Goal: Information Seeking & Learning: Learn about a topic

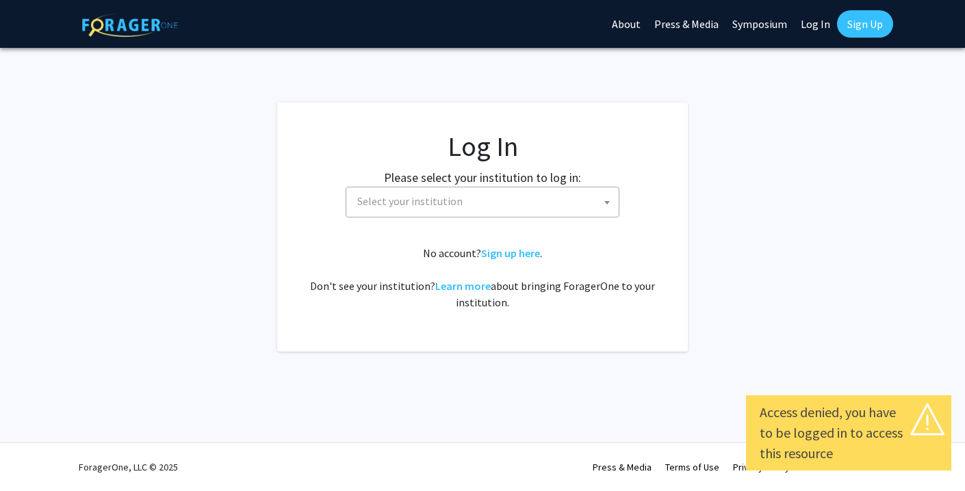
select select
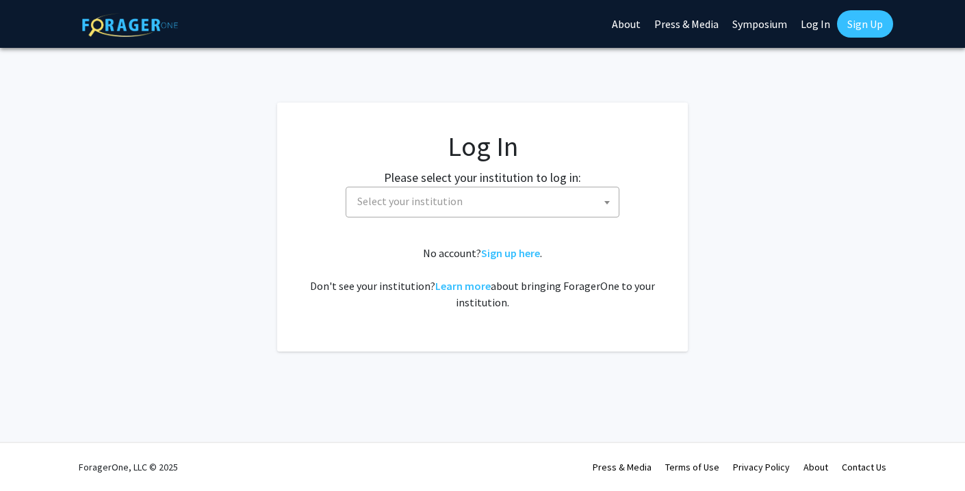
click at [420, 182] on label "Please select your institution to log in:" at bounding box center [482, 177] width 197 height 18
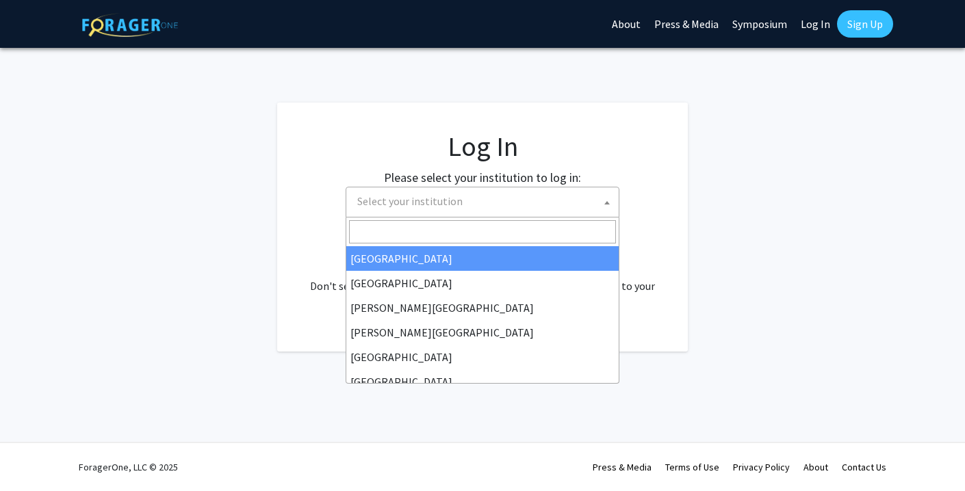
click at [431, 207] on span "Select your institution" at bounding box center [409, 201] width 105 height 14
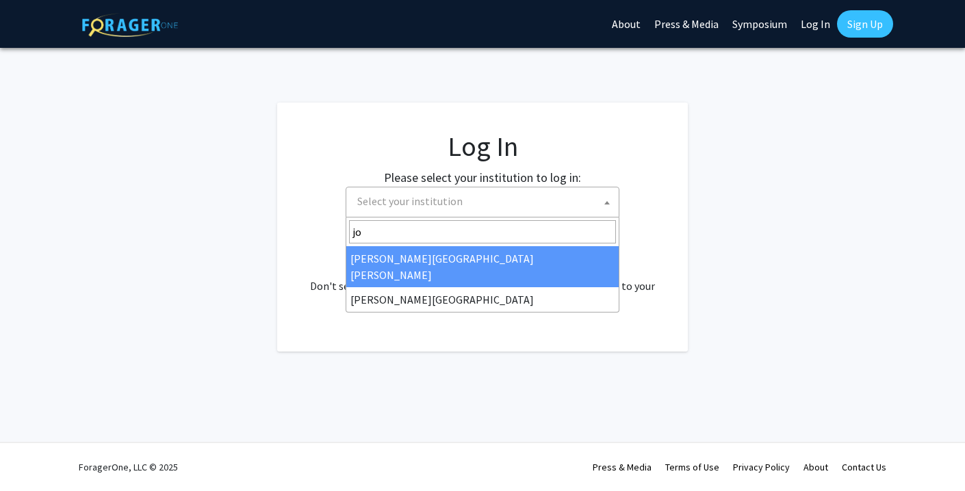
type input "joh"
select select "1"
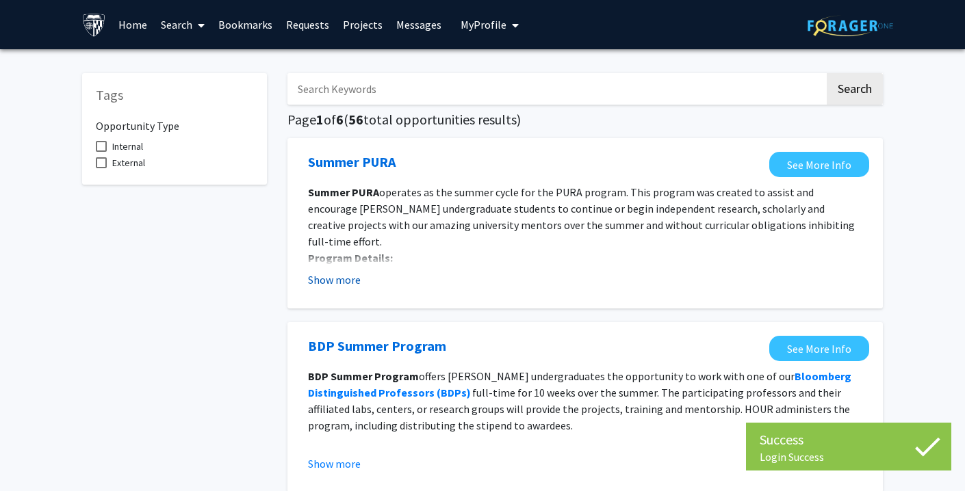
click at [343, 277] on button "Show more" at bounding box center [334, 280] width 53 height 16
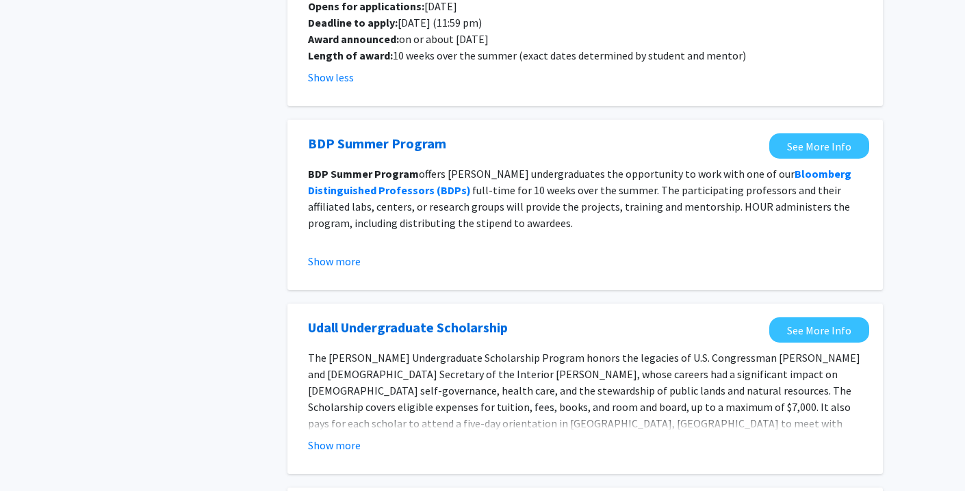
scroll to position [303, 0]
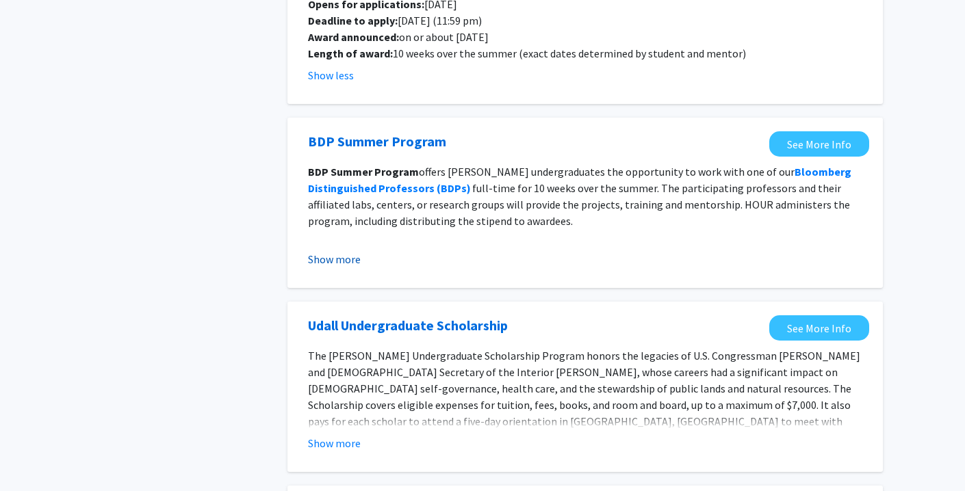
click at [337, 251] on button "Show more" at bounding box center [334, 259] width 53 height 16
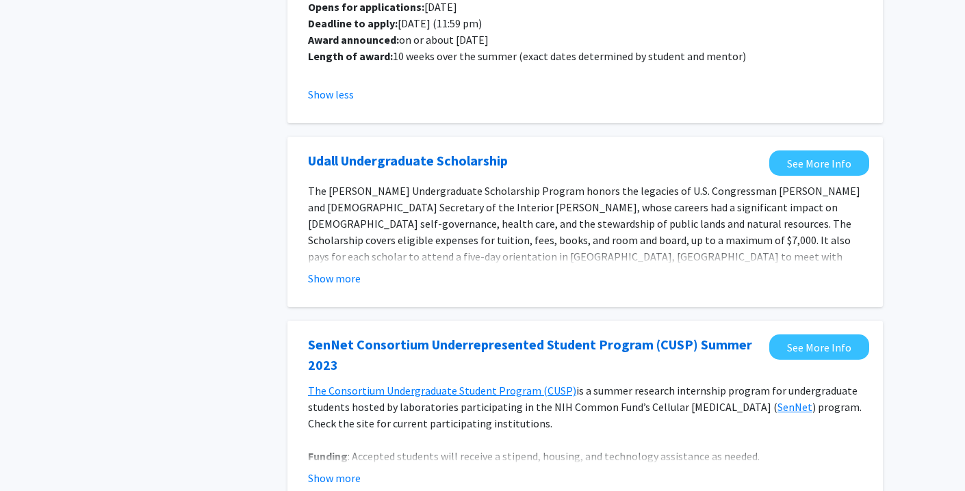
scroll to position [671, 0]
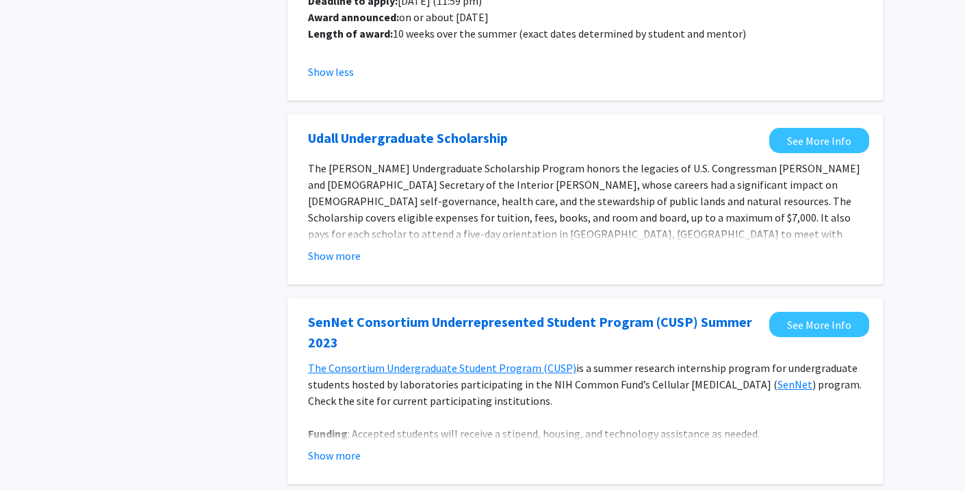
click at [339, 249] on fg-opportunity "[PERSON_NAME] Undergraduate Scholarship See More Info The [PERSON_NAME] Undergr…" at bounding box center [585, 199] width 568 height 143
click at [339, 248] on button "Show more" at bounding box center [334, 256] width 53 height 16
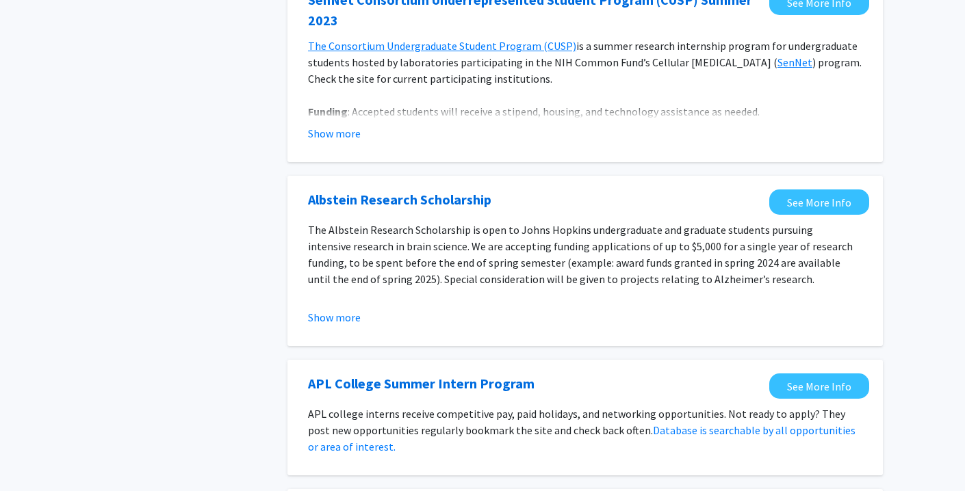
scroll to position [1091, 0]
click at [341, 310] on button "Show more" at bounding box center [334, 318] width 53 height 16
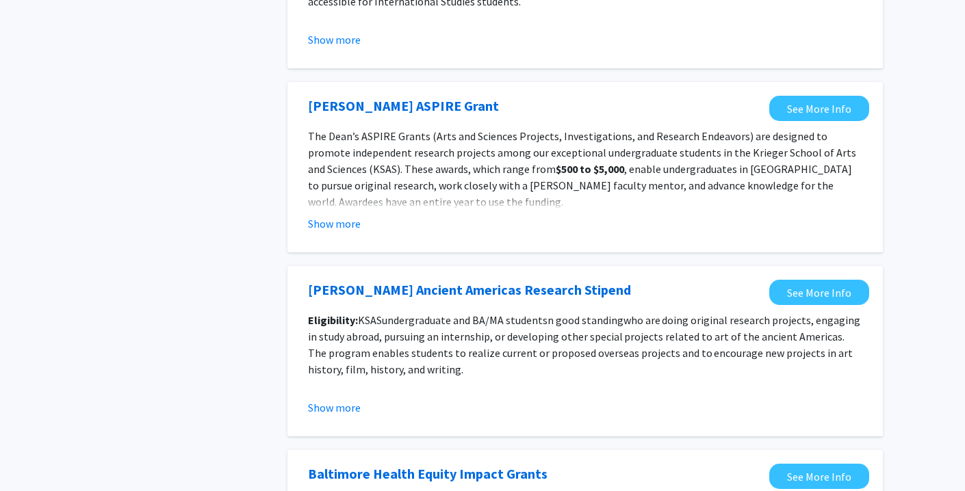
scroll to position [1783, 0]
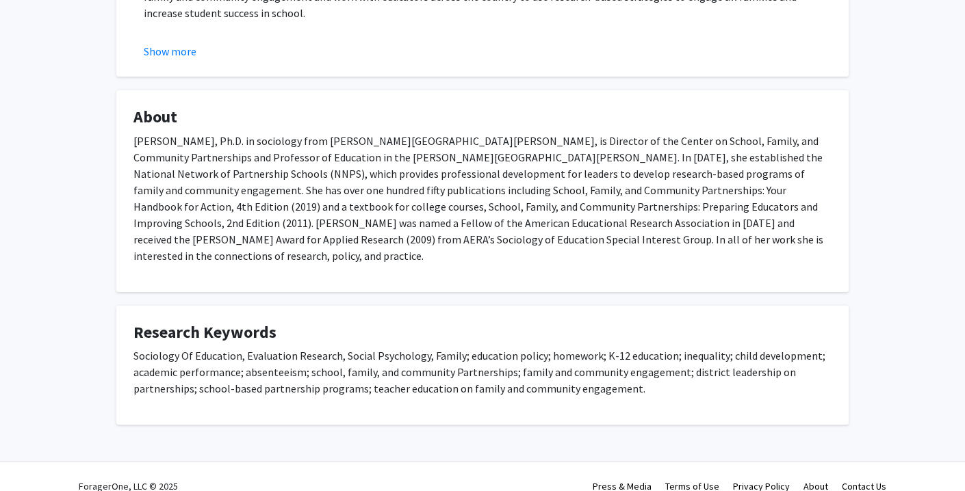
scroll to position [391, 0]
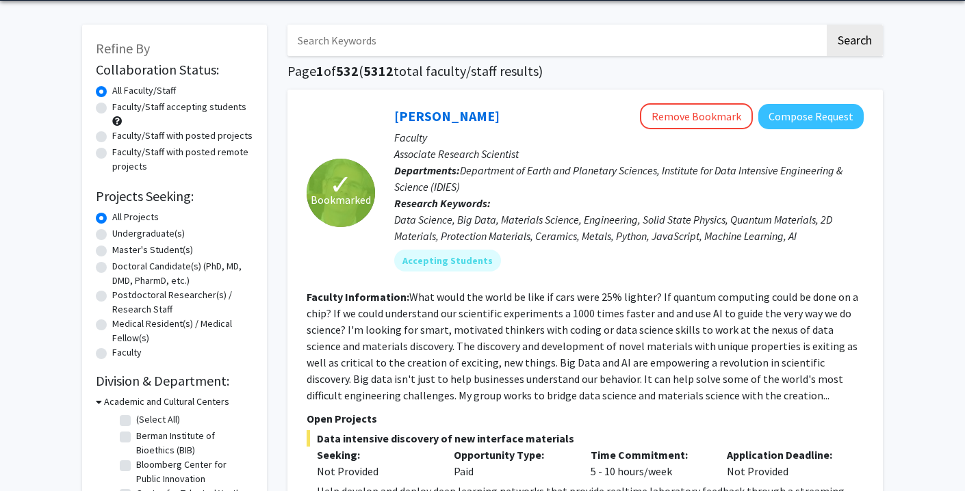
scroll to position [51, 0]
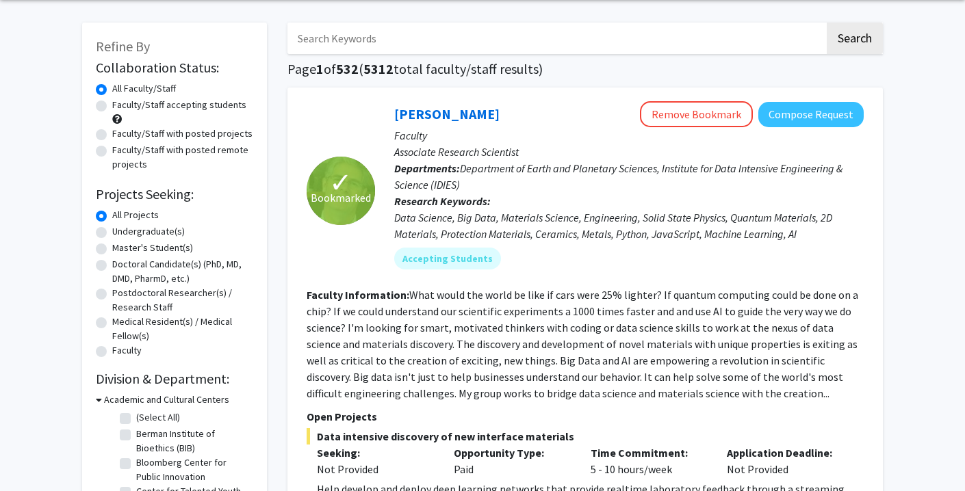
click at [112, 247] on label "Master's Student(s)" at bounding box center [152, 248] width 81 height 14
click at [112, 247] on input "Master's Student(s)" at bounding box center [116, 245] width 9 height 9
radio input "true"
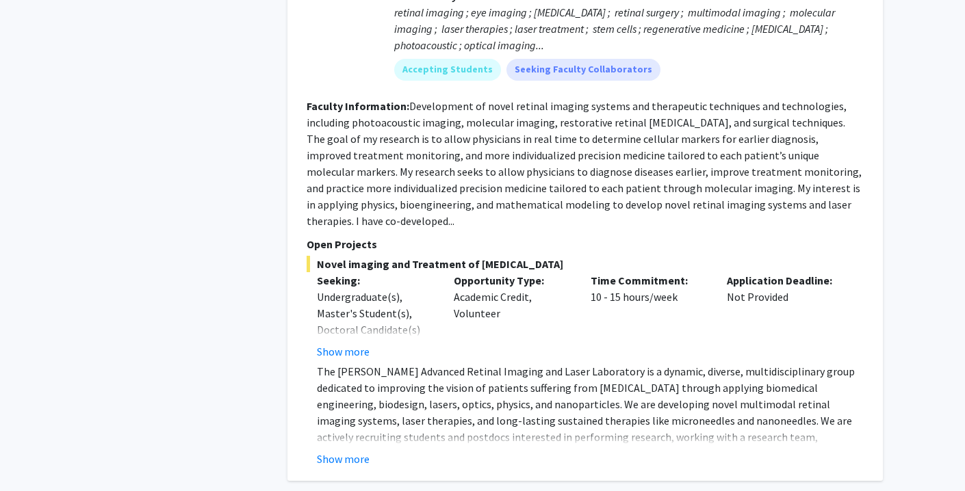
scroll to position [6308, 0]
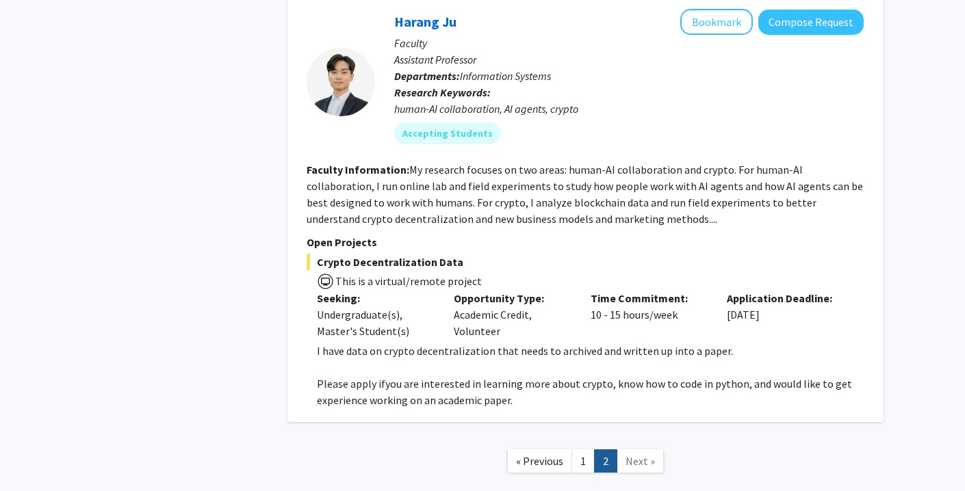
scroll to position [1246, 0]
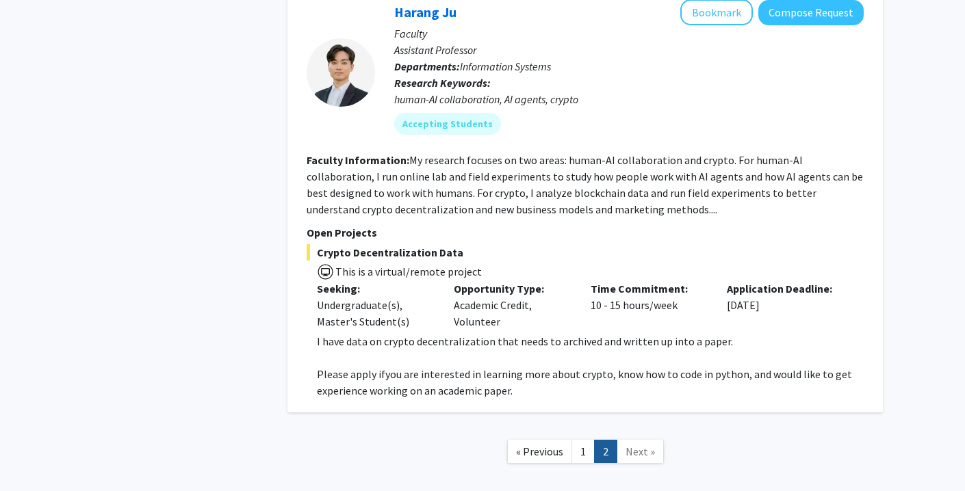
click at [540, 261] on span "This is a virtual/remote project" at bounding box center [584, 271] width 557 height 20
click at [412, 265] on span "This is a virtual/remote project" at bounding box center [408, 272] width 148 height 14
click at [373, 244] on span "Crypto Decentralization Data" at bounding box center [584, 252] width 557 height 16
click at [365, 224] on p "Open Projects" at bounding box center [584, 232] width 557 height 16
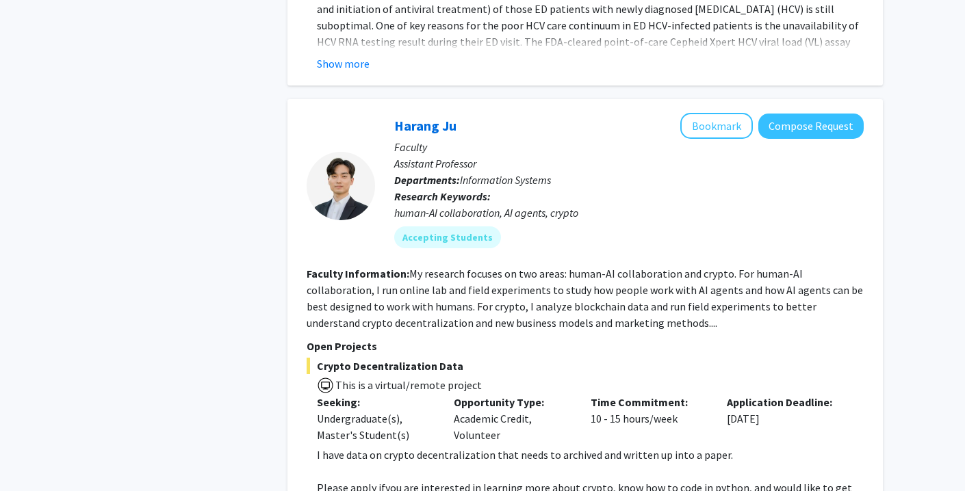
scroll to position [1100, 0]
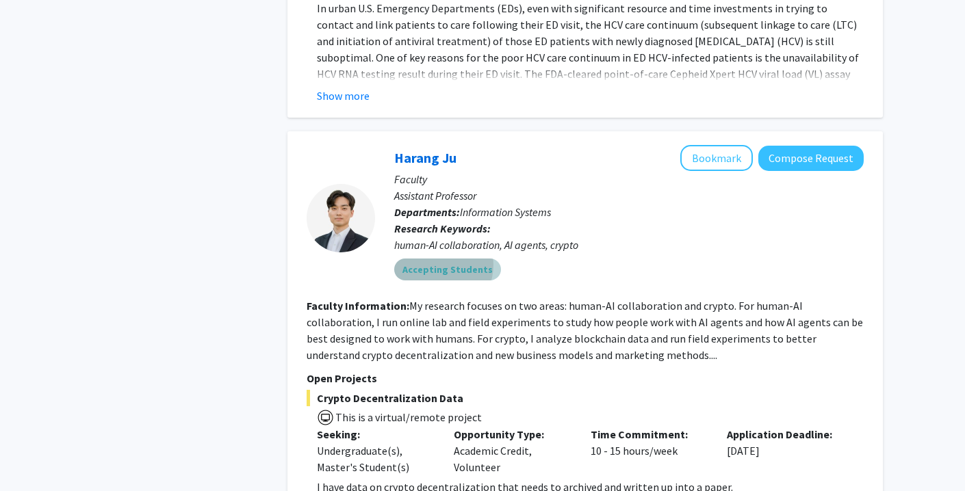
click at [432, 259] on mat-chip "Accepting Students" at bounding box center [447, 270] width 107 height 22
click at [445, 237] on div "human-AI collaboration, AI agents, crypto" at bounding box center [628, 245] width 469 height 16
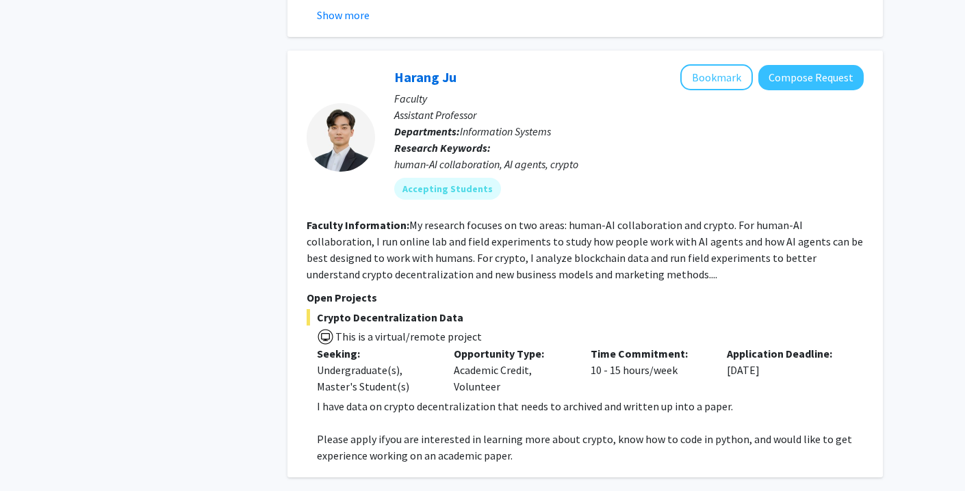
click at [613, 224] on fg-read-more "My research focuses on two areas: human-AI collaboration and crypto. For human-…" at bounding box center [584, 249] width 556 height 63
click at [327, 289] on p "Open Projects" at bounding box center [584, 297] width 557 height 16
click at [340, 309] on span "Crypto Decentralization Data" at bounding box center [584, 317] width 557 height 16
click at [826, 65] on button "Compose Request" at bounding box center [810, 77] width 105 height 25
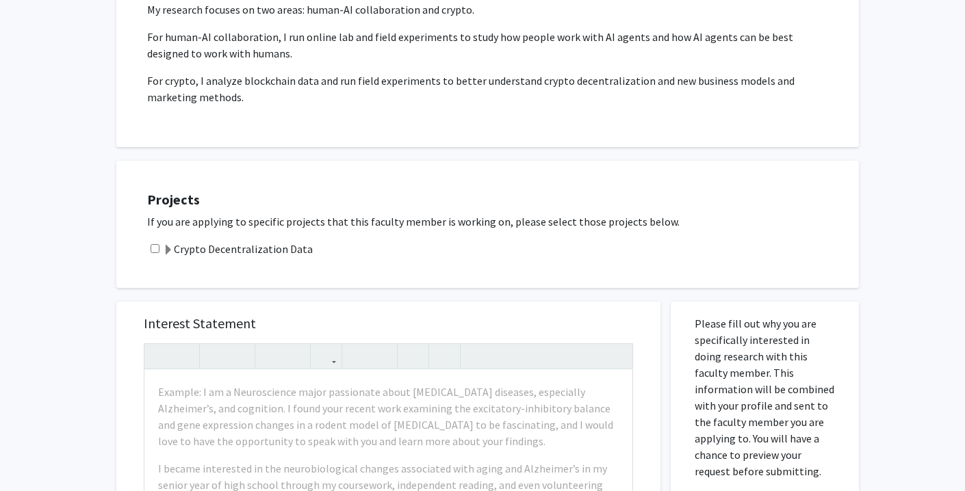
scroll to position [262, 0]
click at [170, 250] on span at bounding box center [168, 251] width 11 height 11
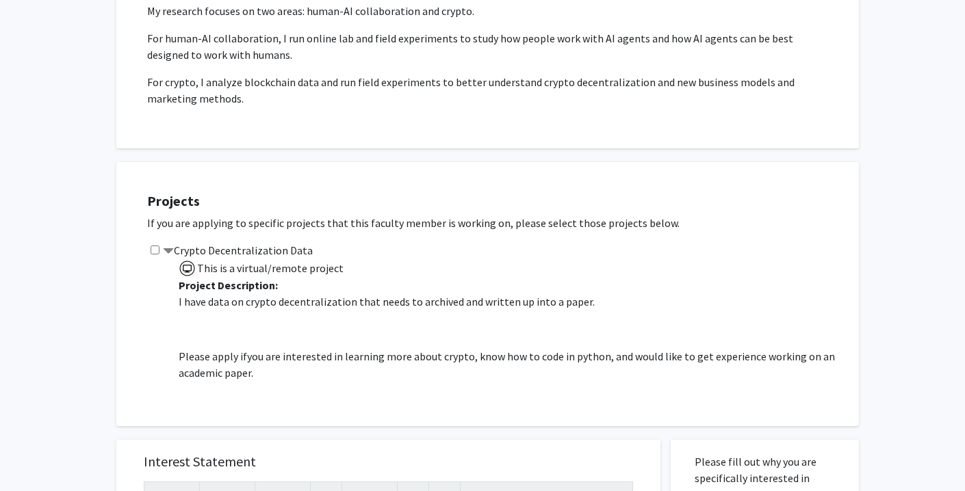
click at [170, 250] on span at bounding box center [168, 251] width 11 height 11
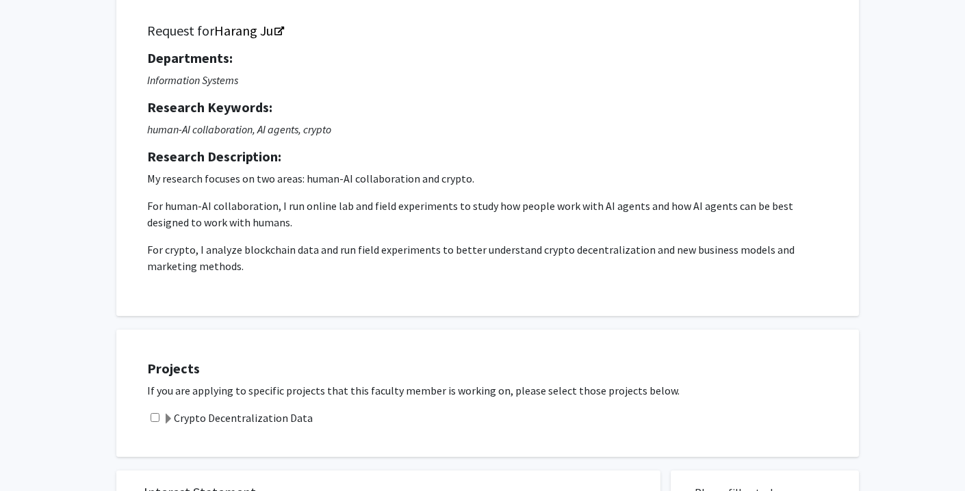
scroll to position [0, 0]
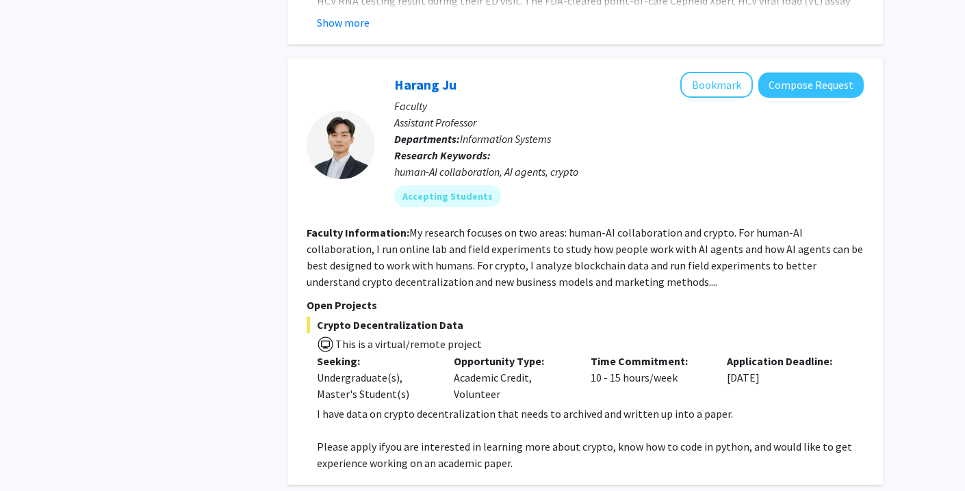
scroll to position [1172, 0]
click at [728, 73] on button "Bookmark" at bounding box center [716, 86] width 73 height 26
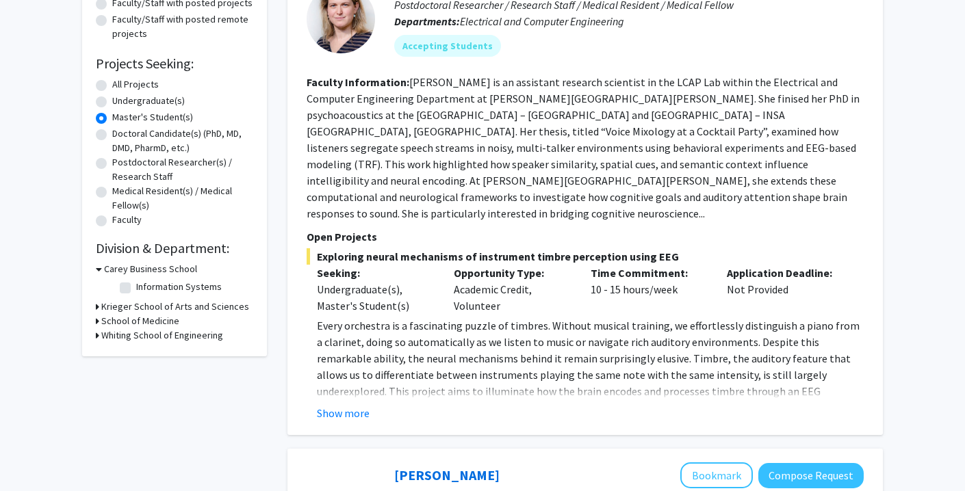
scroll to position [182, 0]
click at [112, 222] on label "Faculty" at bounding box center [126, 219] width 29 height 14
click at [112, 221] on input "Faculty" at bounding box center [116, 216] width 9 height 9
radio input "true"
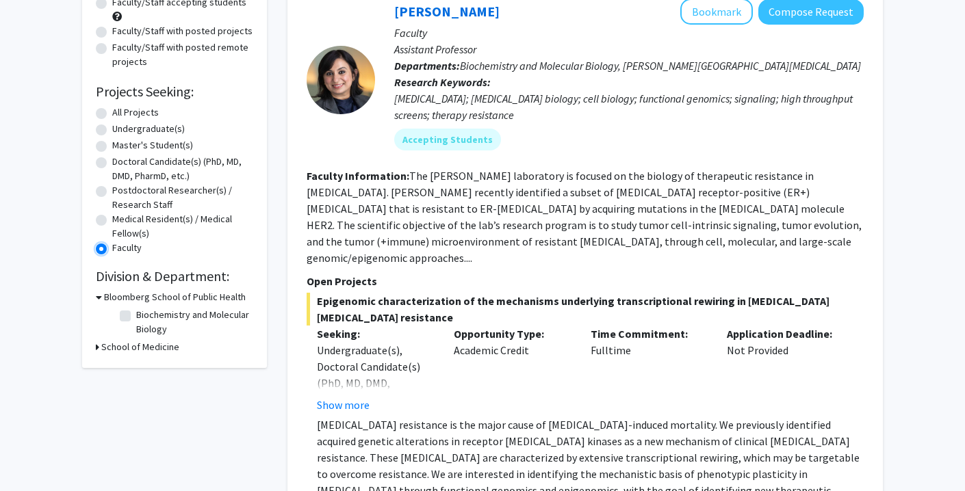
scroll to position [126, 0]
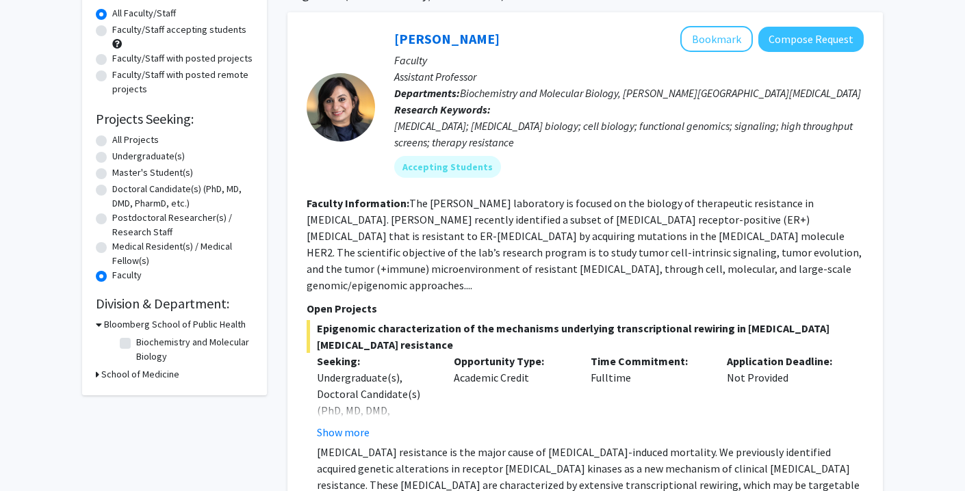
click at [112, 135] on label "All Projects" at bounding box center [135, 140] width 47 height 14
click at [112, 135] on input "All Projects" at bounding box center [116, 137] width 9 height 9
radio input "true"
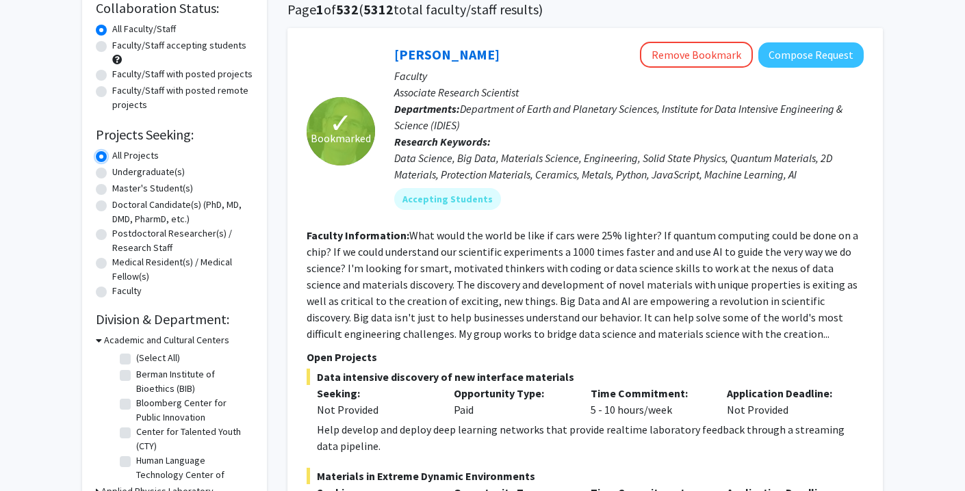
scroll to position [149, 0]
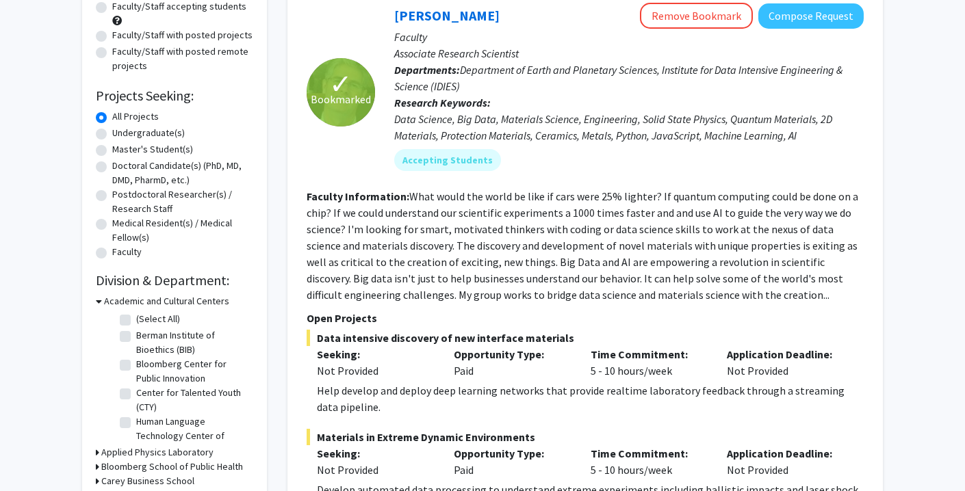
click at [112, 172] on label "Doctoral Candidate(s) (PhD, MD, DMD, PharmD, etc.)" at bounding box center [182, 173] width 141 height 29
click at [112, 168] on input "Doctoral Candidate(s) (PhD, MD, DMD, PharmD, etc.)" at bounding box center [116, 163] width 9 height 9
radio input "true"
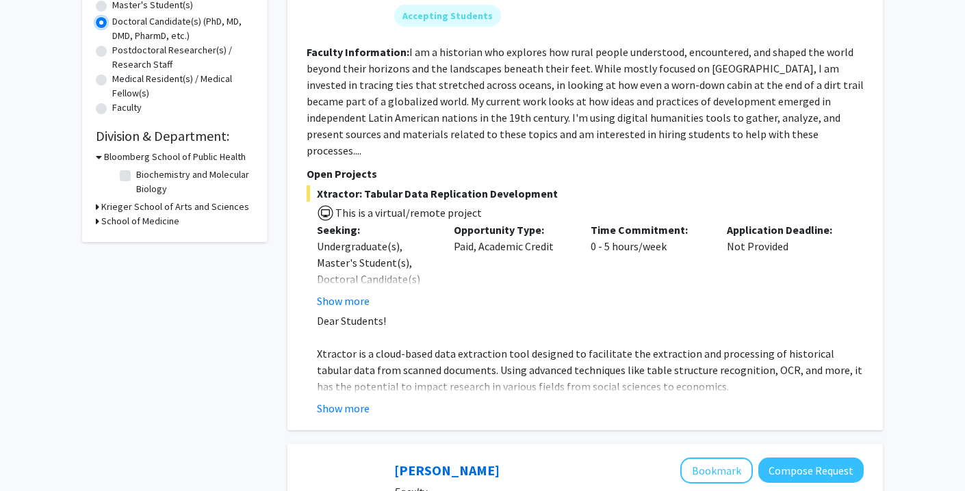
scroll to position [292, 0]
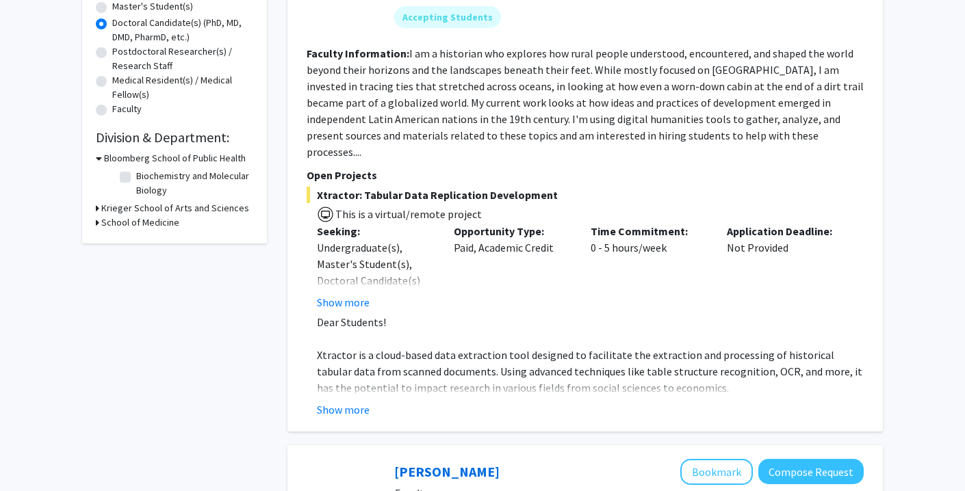
click at [112, 50] on label "Postdoctoral Researcher(s) / Research Staff" at bounding box center [182, 58] width 141 height 29
click at [112, 50] on input "Postdoctoral Researcher(s) / Research Staff" at bounding box center [116, 48] width 9 height 9
radio input "true"
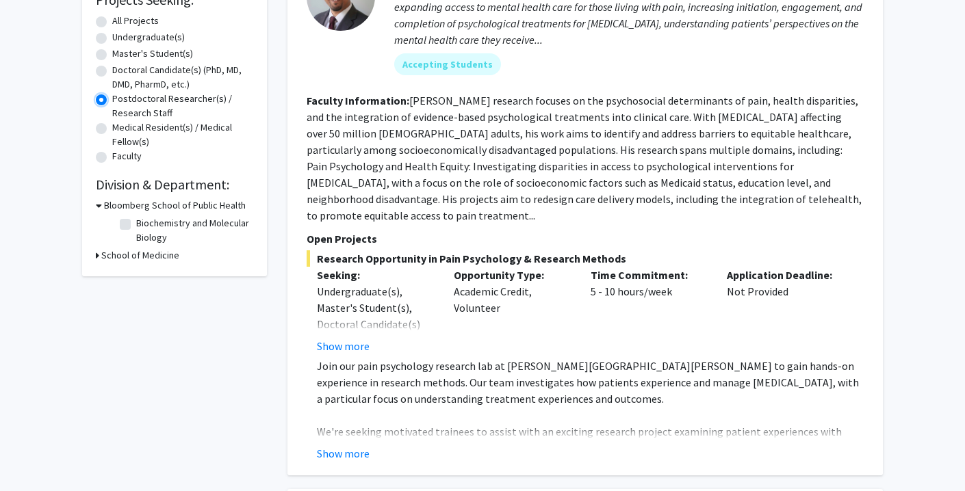
scroll to position [294, 0]
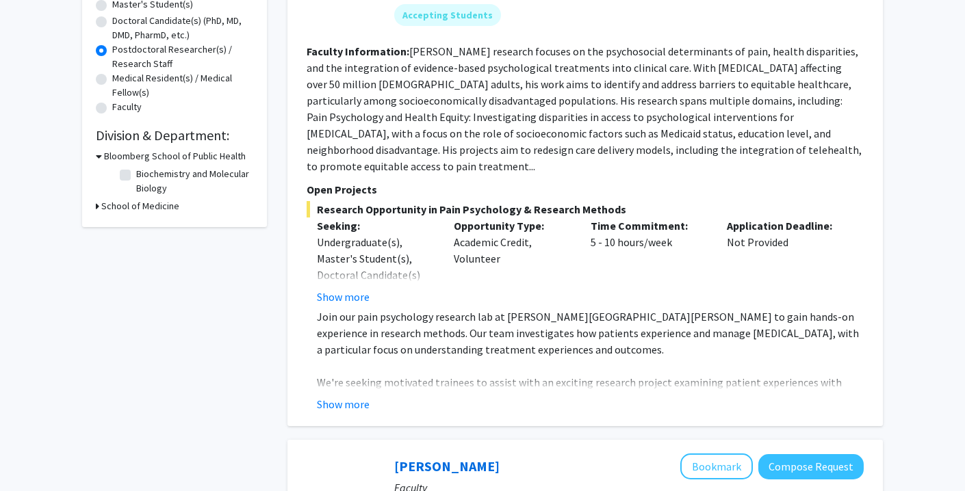
click at [116, 83] on label "Medical Resident(s) / Medical Fellow(s)" at bounding box center [182, 85] width 141 height 29
click at [116, 80] on input "Medical Resident(s) / Medical Fellow(s)" at bounding box center [116, 75] width 9 height 9
radio input "true"
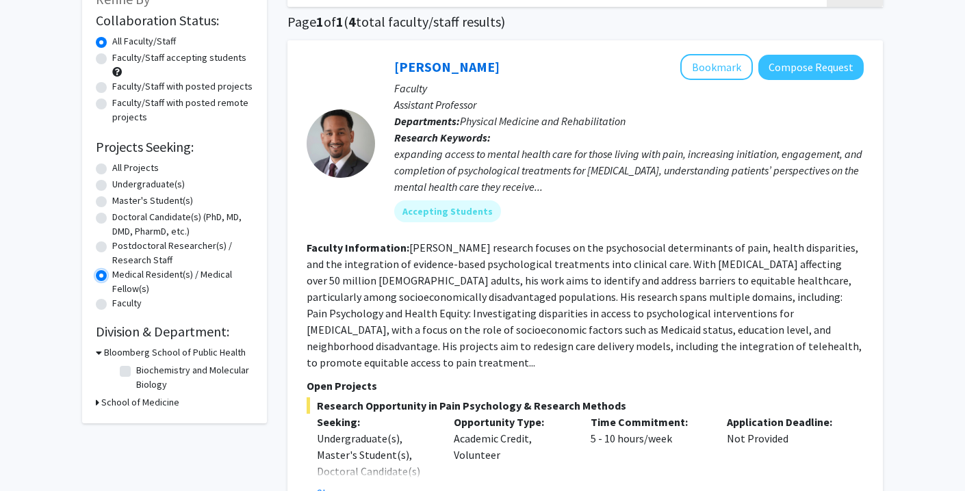
scroll to position [100, 0]
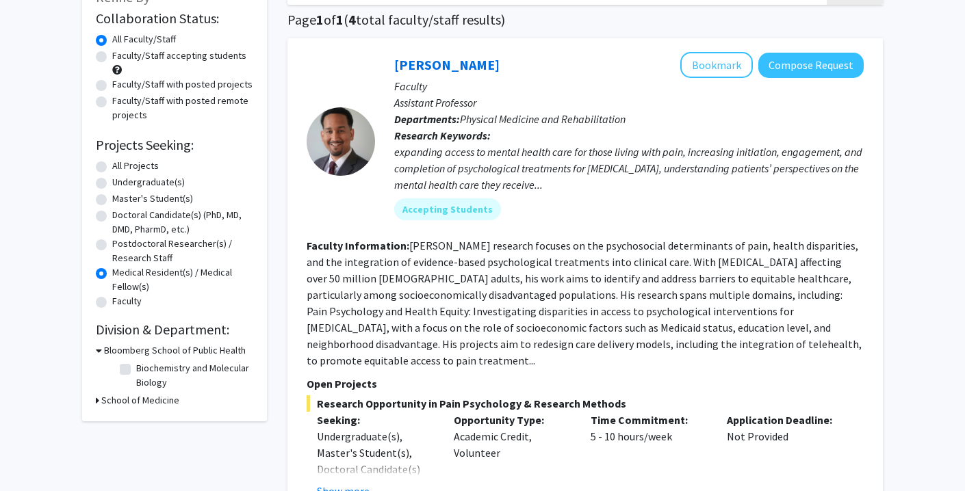
click at [112, 179] on label "Undergraduate(s)" at bounding box center [148, 182] width 73 height 14
click at [112, 179] on input "Undergraduate(s)" at bounding box center [116, 179] width 9 height 9
radio input "true"
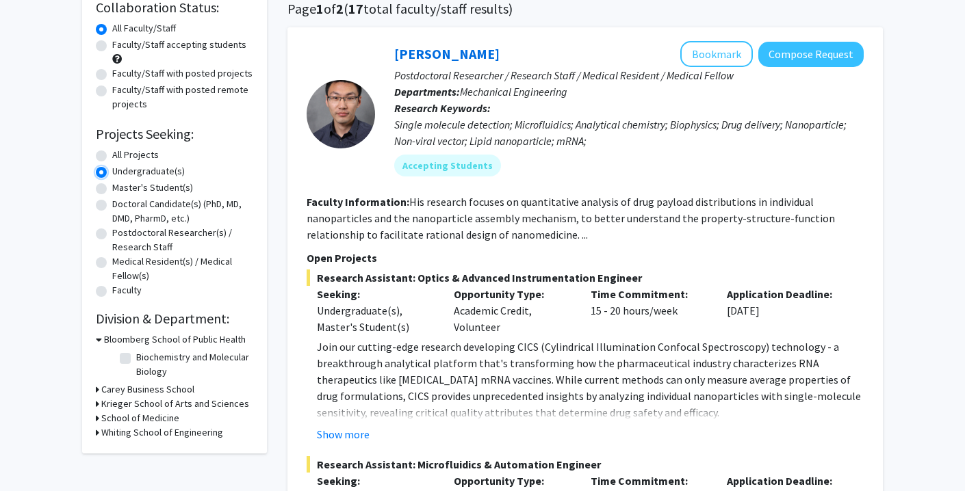
scroll to position [113, 0]
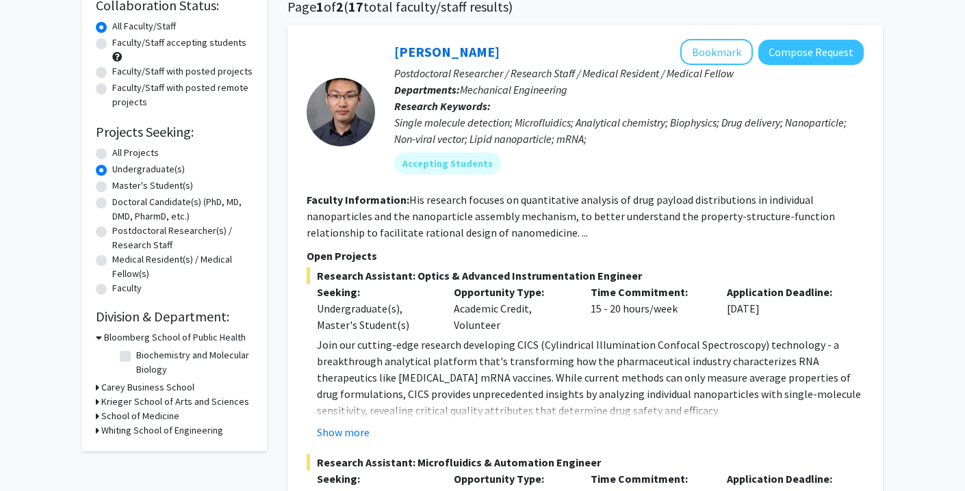
click at [94, 283] on div "Refine By Collaboration Status: Collaboration Status All Faculty/Staff Collabor…" at bounding box center [174, 205] width 185 height 491
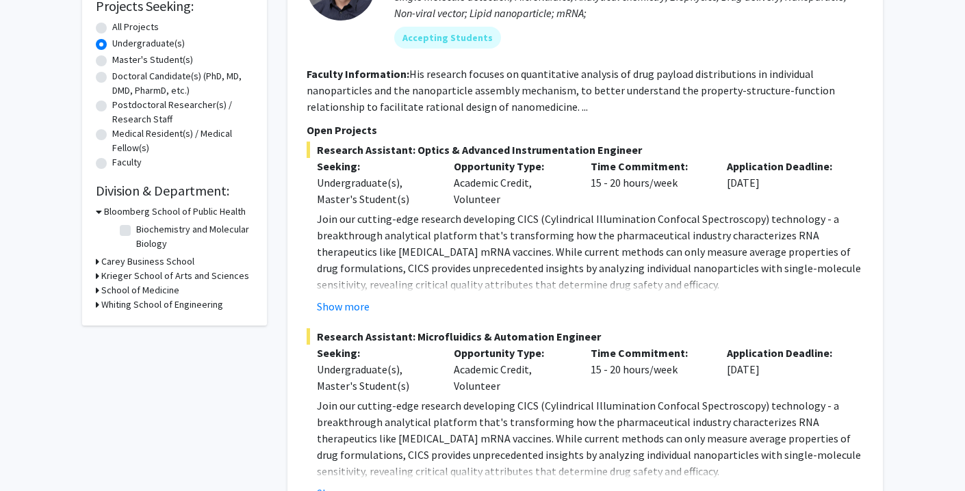
scroll to position [244, 0]
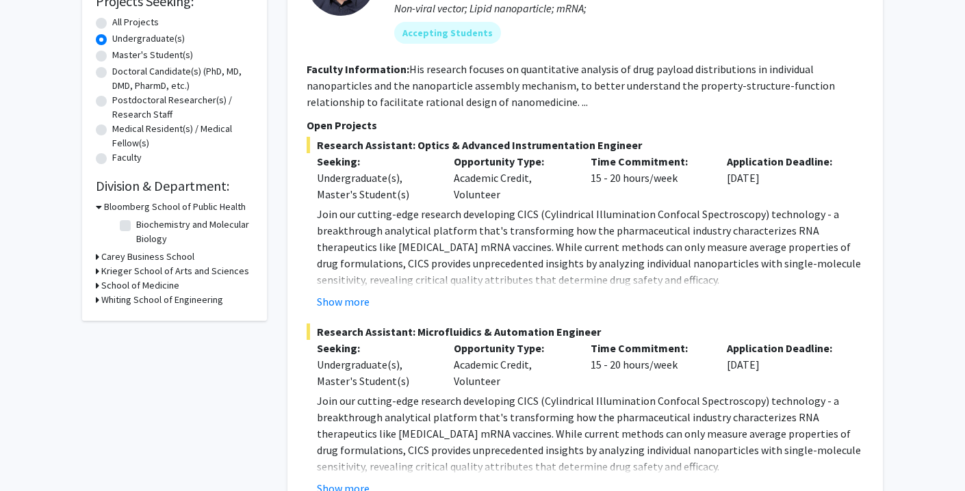
click at [96, 302] on icon at bounding box center [97, 300] width 3 height 14
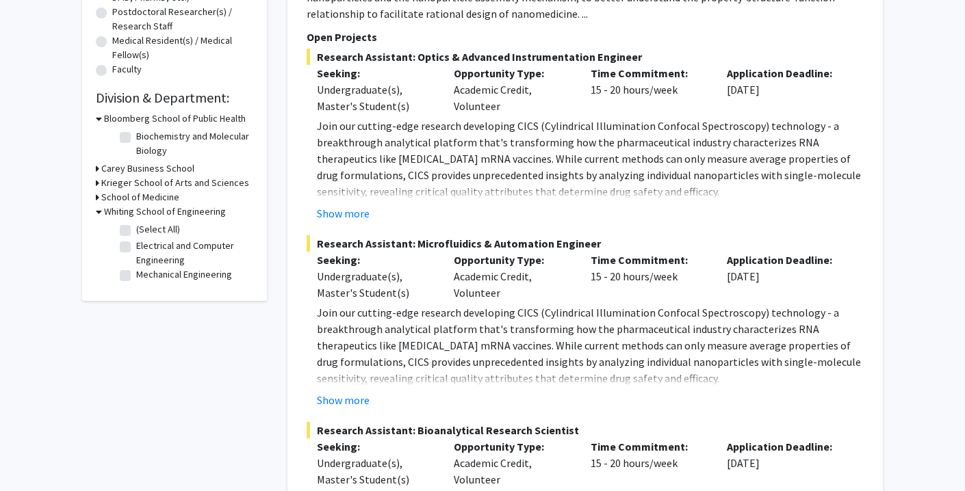
scroll to position [350, 0]
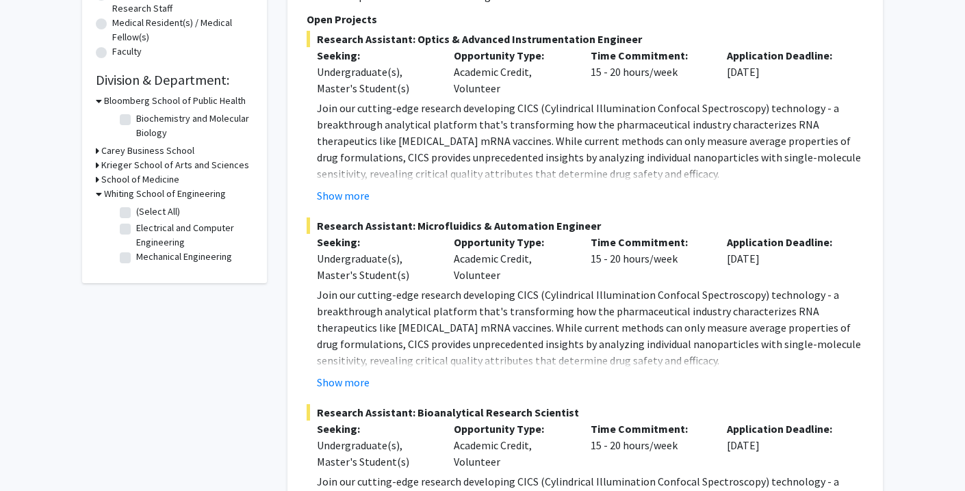
click at [136, 231] on label "Electrical and Computer Engineering" at bounding box center [193, 235] width 114 height 29
click at [136, 230] on input "Electrical and Computer Engineering" at bounding box center [140, 225] width 9 height 9
checkbox input "true"
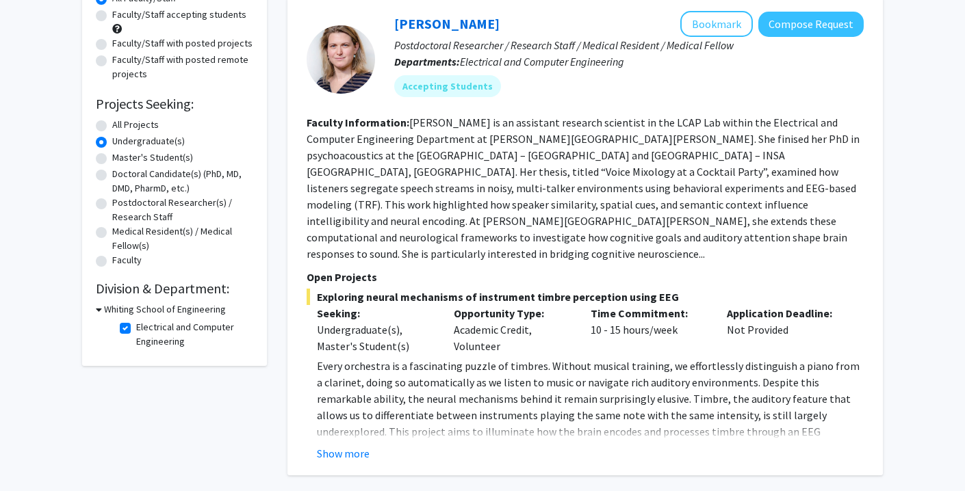
scroll to position [128, 0]
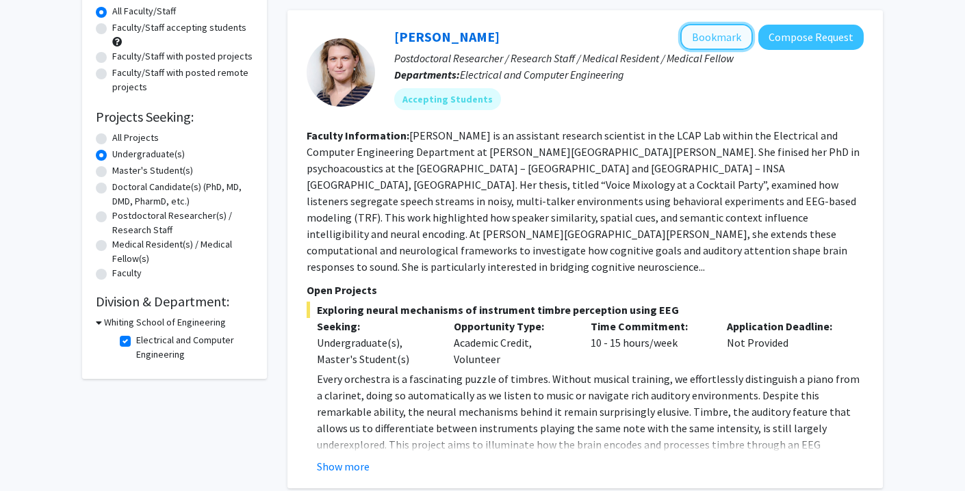
click at [711, 29] on button "Bookmark" at bounding box center [716, 37] width 73 height 26
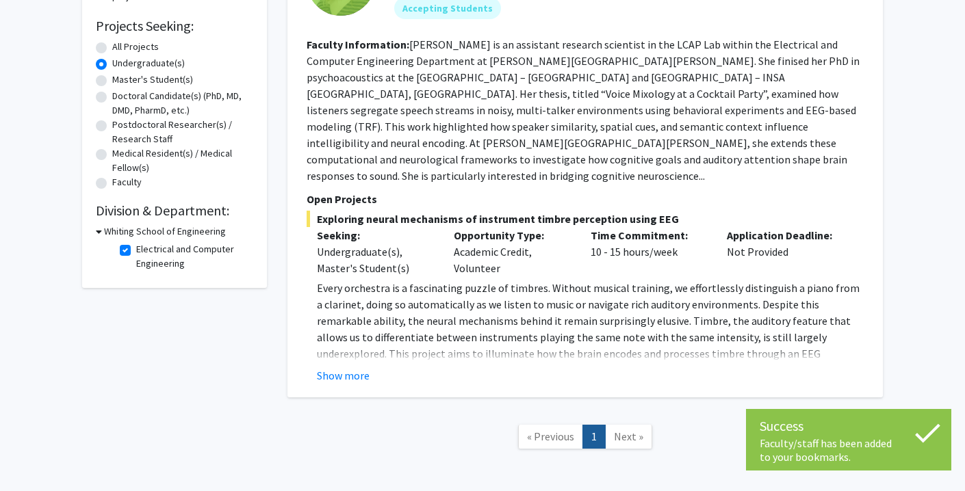
scroll to position [244, 0]
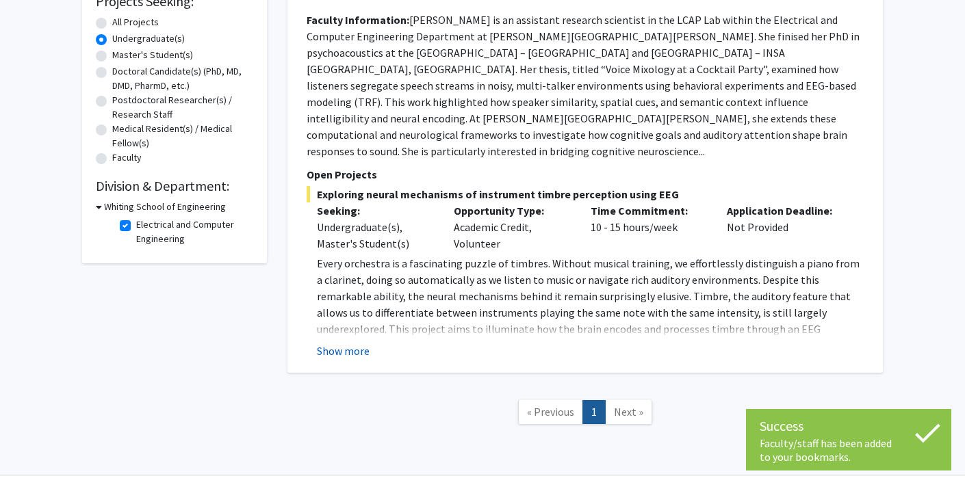
click at [337, 343] on button "Show more" at bounding box center [343, 351] width 53 height 16
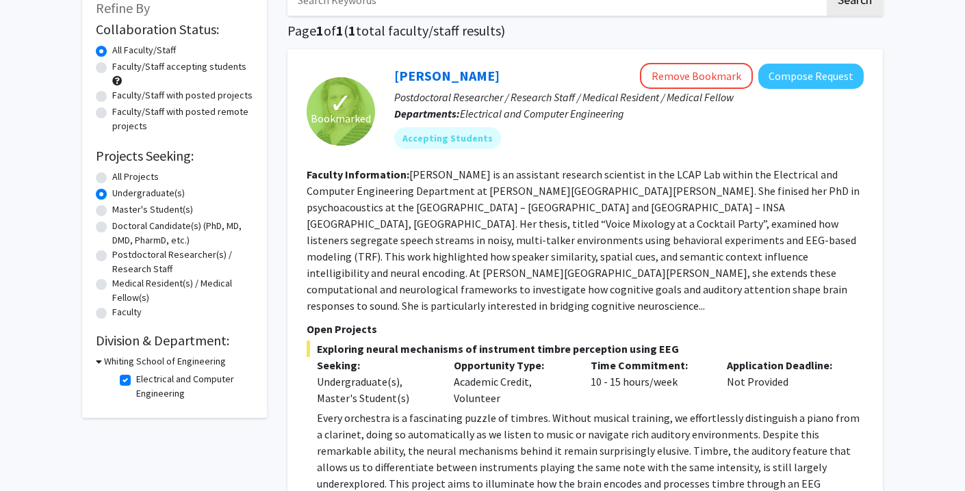
scroll to position [116, 0]
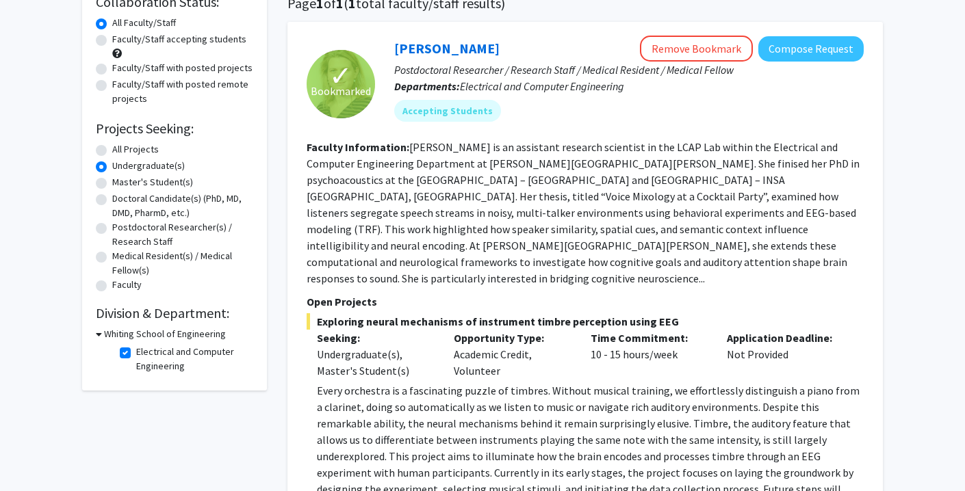
click at [112, 228] on label "Postdoctoral Researcher(s) / Research Staff" at bounding box center [182, 234] width 141 height 29
click at [112, 228] on input "Postdoctoral Researcher(s) / Research Staff" at bounding box center [116, 224] width 9 height 9
radio input "true"
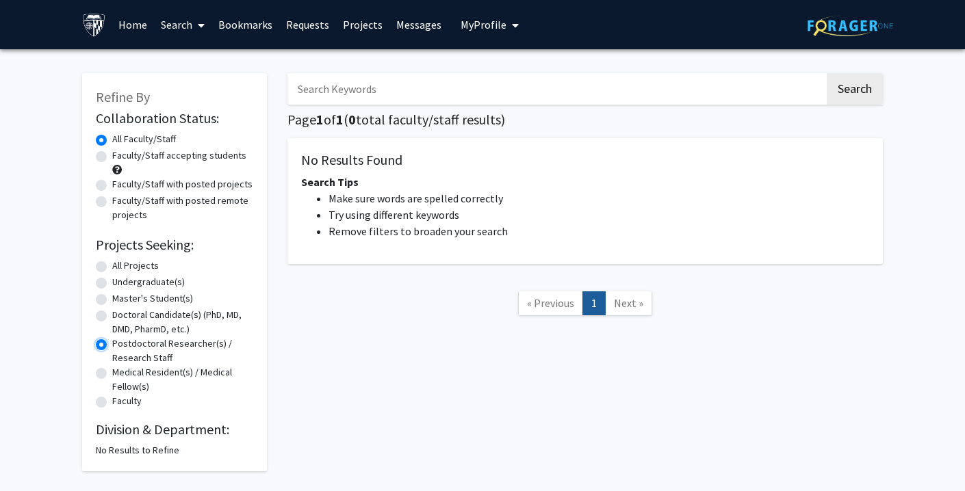
scroll to position [52, 0]
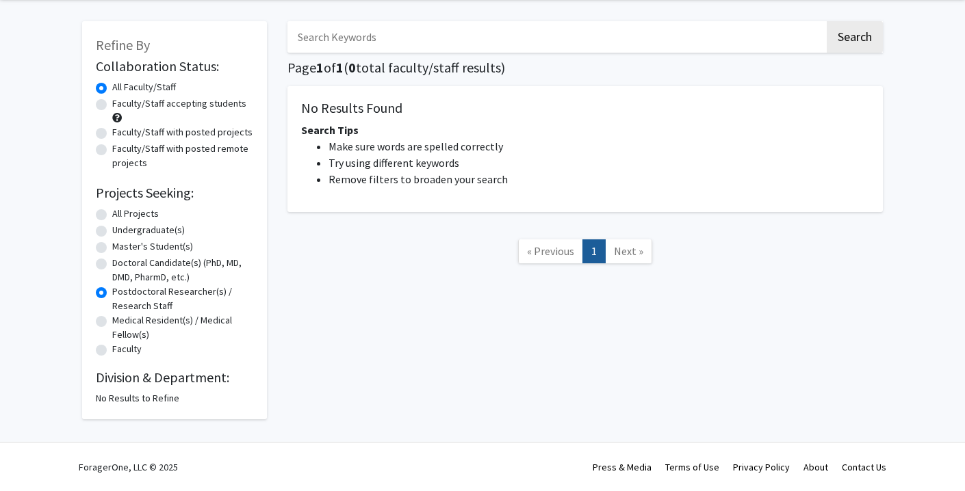
click at [112, 319] on label "Medical Resident(s) / Medical Fellow(s)" at bounding box center [182, 327] width 141 height 29
click at [112, 319] on input "Medical Resident(s) / Medical Fellow(s)" at bounding box center [116, 317] width 9 height 9
radio input "true"
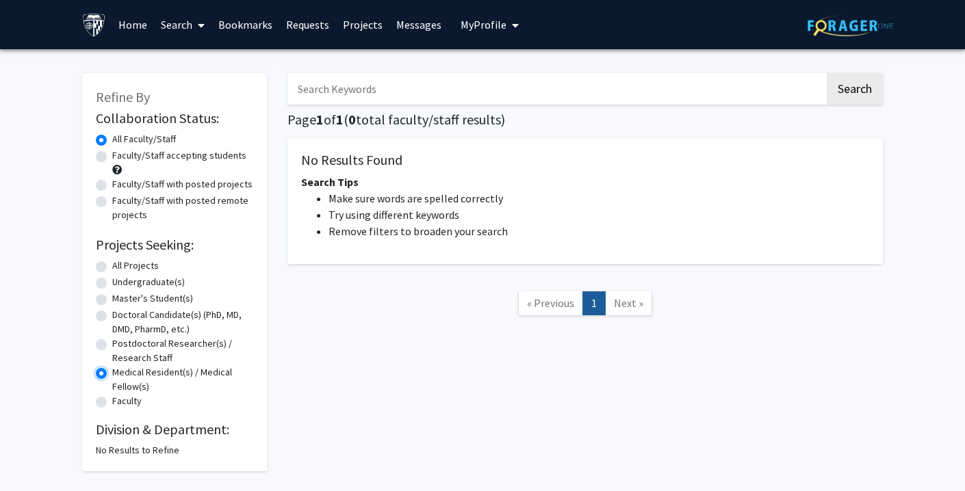
scroll to position [52, 0]
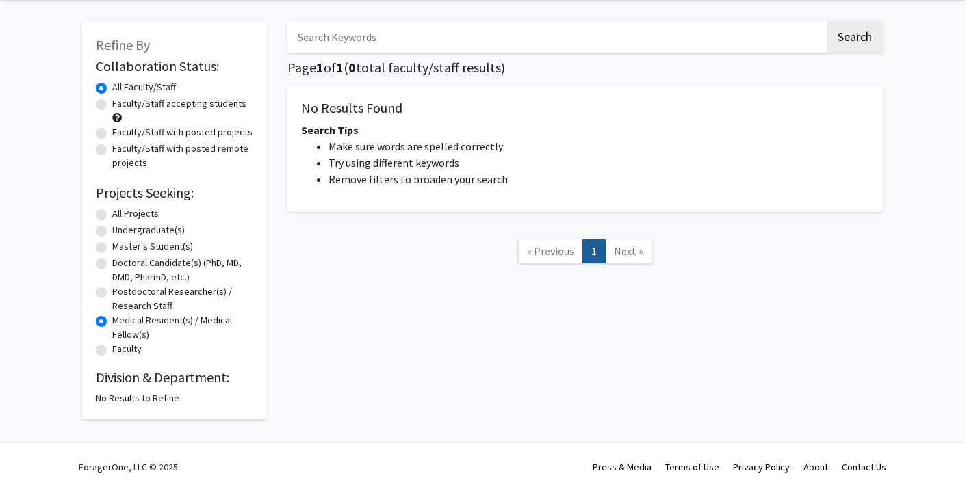
click at [112, 355] on label "Faculty" at bounding box center [126, 349] width 29 height 14
click at [112, 351] on input "Faculty" at bounding box center [116, 346] width 9 height 9
radio input "true"
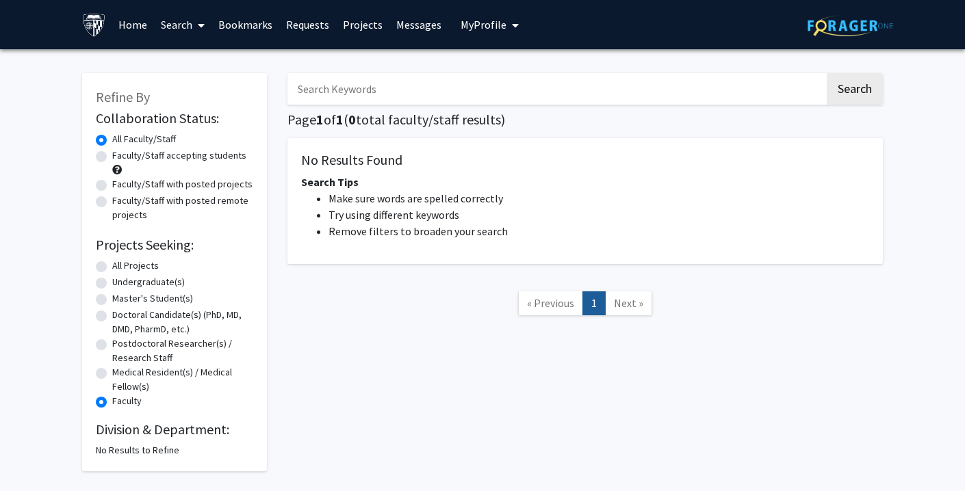
click at [110, 262] on div "All Projects" at bounding box center [174, 267] width 157 height 16
click at [112, 270] on label "All Projects" at bounding box center [135, 266] width 47 height 14
click at [112, 267] on input "All Projects" at bounding box center [116, 263] width 9 height 9
radio input "true"
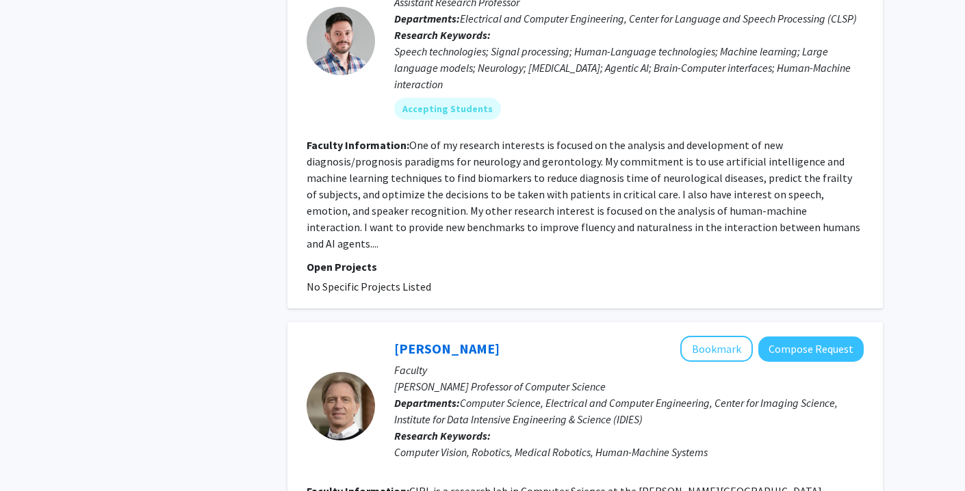
scroll to position [3589, 0]
